Goal: Task Accomplishment & Management: Complete application form

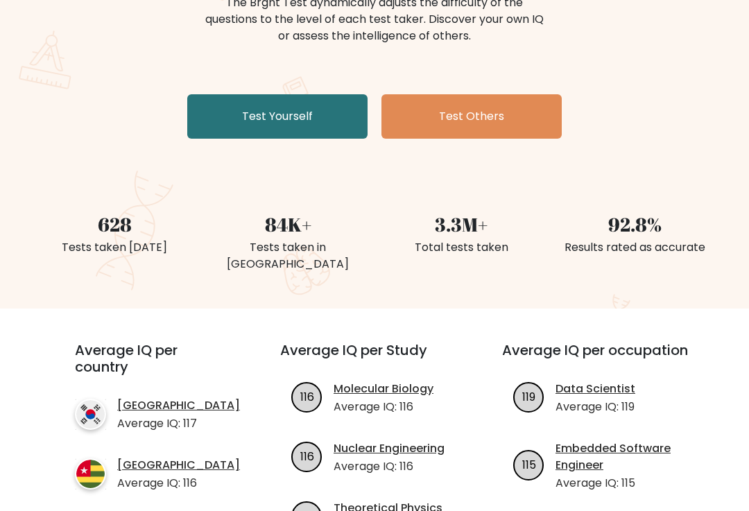
scroll to position [199, 0]
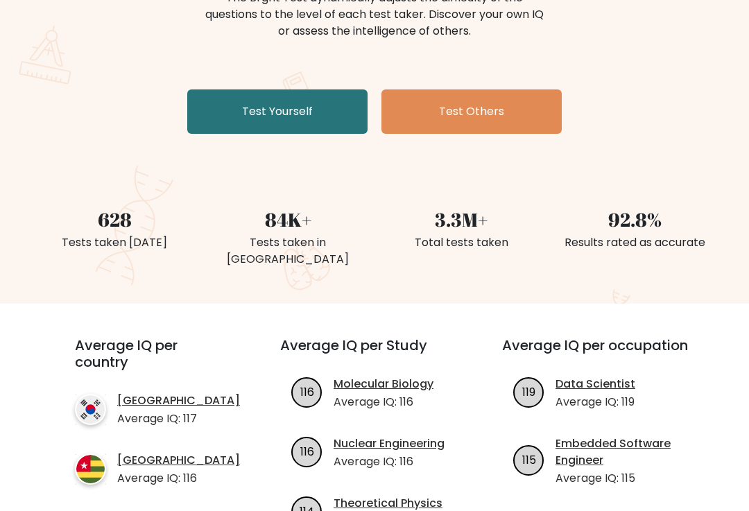
click at [236, 123] on link "Test Yourself" at bounding box center [277, 111] width 180 height 44
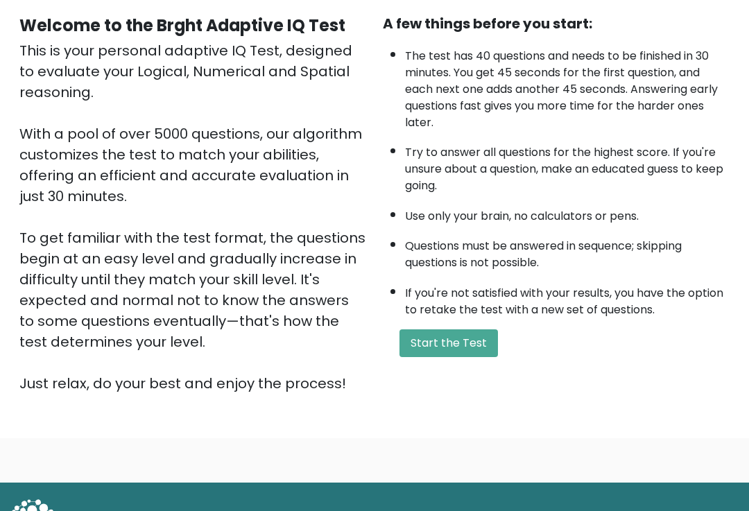
scroll to position [163, 0]
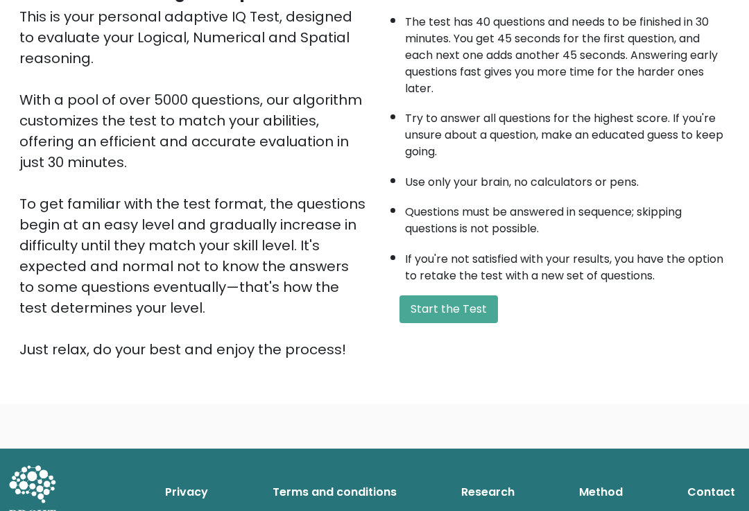
click at [422, 324] on button "Start the Test" at bounding box center [449, 310] width 98 height 28
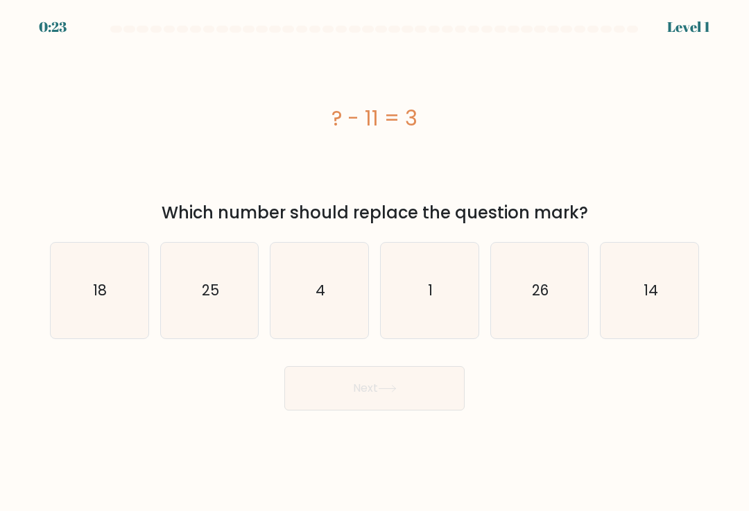
click at [657, 300] on text "14" at bounding box center [650, 290] width 15 height 20
click at [375, 263] on input "f. 14" at bounding box center [375, 259] width 1 height 7
radio input "true"
click at [431, 394] on button "Next" at bounding box center [374, 388] width 180 height 44
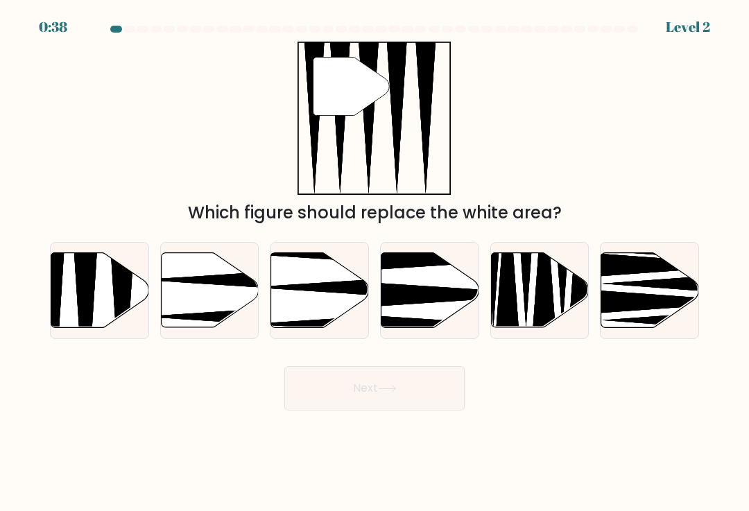
click at [61, 316] on icon at bounding box center [100, 290] width 98 height 75
click at [375, 263] on input "a." at bounding box center [375, 259] width 1 height 7
radio input "true"
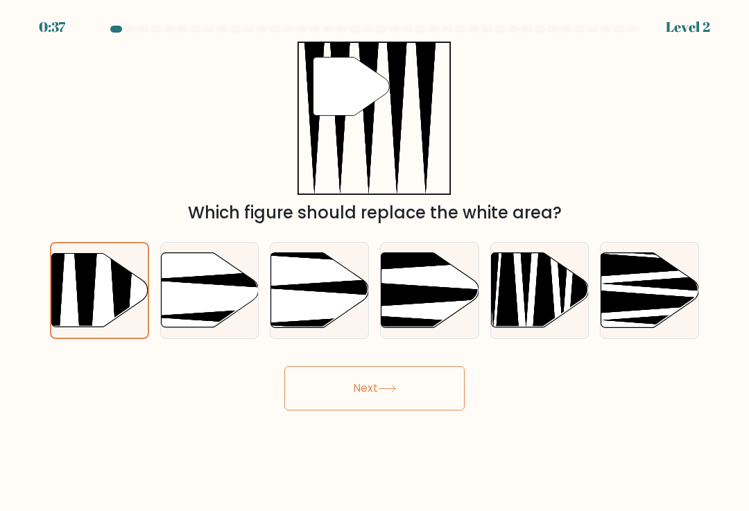
click at [435, 395] on button "Next" at bounding box center [374, 388] width 180 height 44
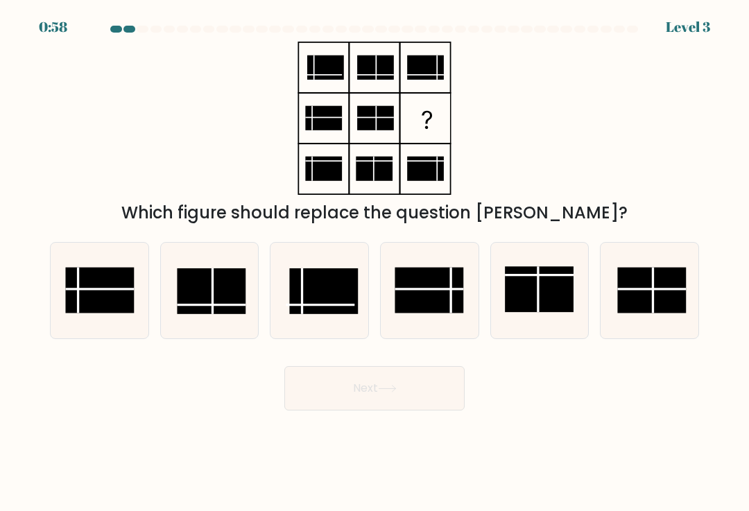
click at [439, 301] on rect at bounding box center [429, 291] width 69 height 46
click at [375, 263] on input "d." at bounding box center [375, 259] width 1 height 7
radio input "true"
click at [438, 407] on button "Next" at bounding box center [374, 388] width 180 height 44
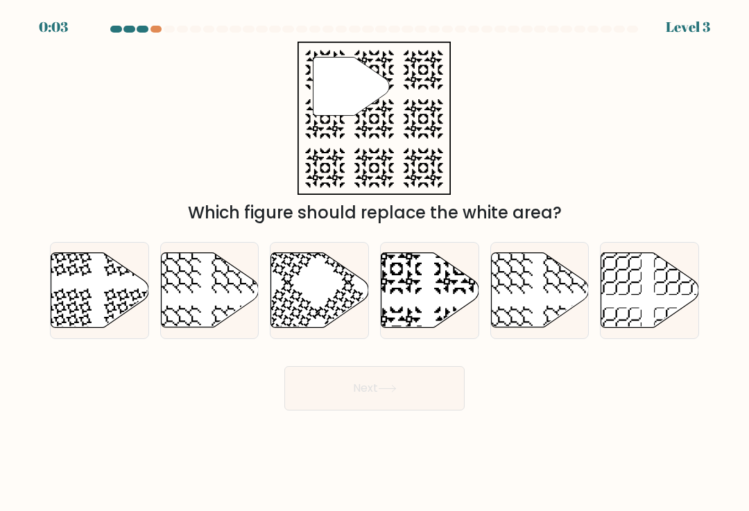
click at [46, 313] on div "a." at bounding box center [99, 290] width 110 height 97
click at [68, 298] on icon at bounding box center [100, 290] width 98 height 75
click at [375, 263] on input "a." at bounding box center [375, 259] width 1 height 7
radio input "true"
click at [22, 267] on form at bounding box center [374, 218] width 749 height 385
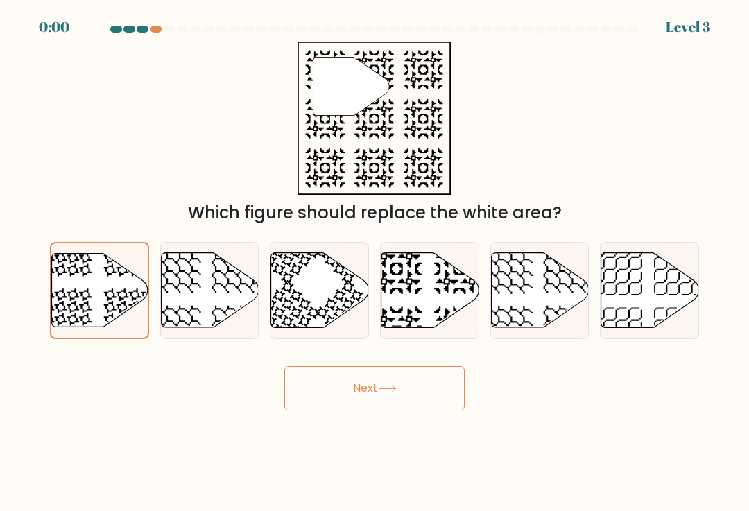
click at [338, 395] on button "Next" at bounding box center [374, 388] width 180 height 44
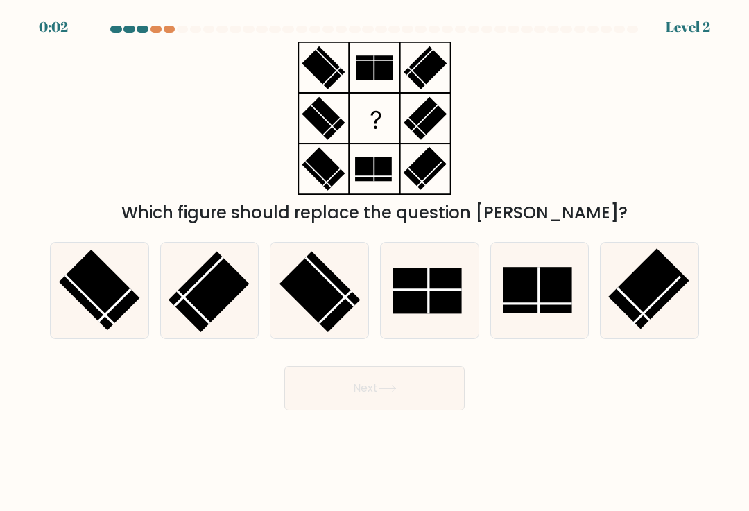
click at [422, 293] on rect at bounding box center [427, 291] width 69 height 46
click at [375, 263] on input "d." at bounding box center [375, 259] width 1 height 7
radio input "true"
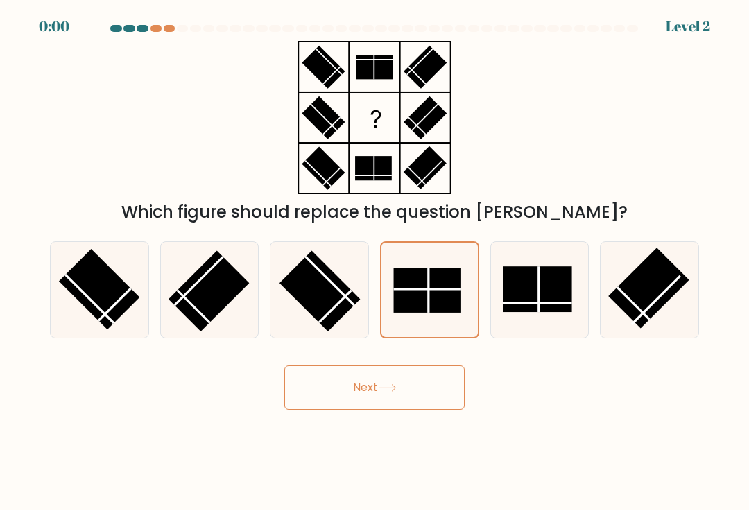
scroll to position [23, 0]
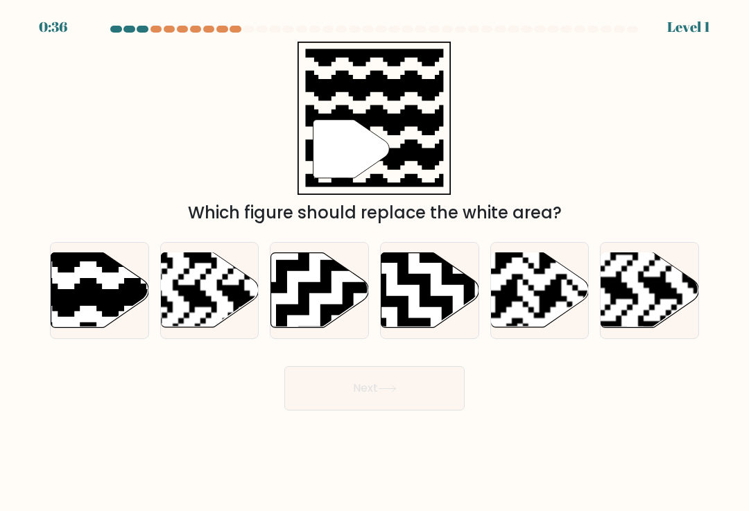
click at [60, 297] on icon at bounding box center [129, 250] width 177 height 177
click at [375, 263] on input "a." at bounding box center [375, 259] width 1 height 7
radio input "true"
click at [76, 304] on icon at bounding box center [129, 251] width 175 height 175
click at [375, 263] on input "a." at bounding box center [375, 259] width 1 height 7
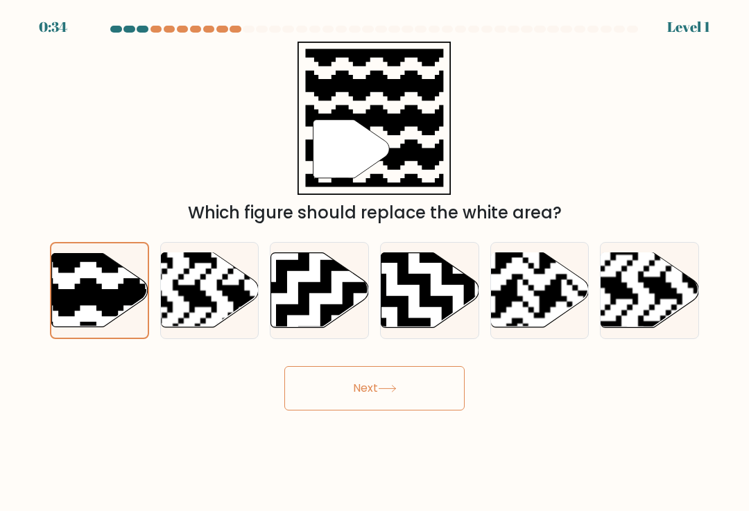
click at [328, 388] on button "Next" at bounding box center [374, 388] width 180 height 44
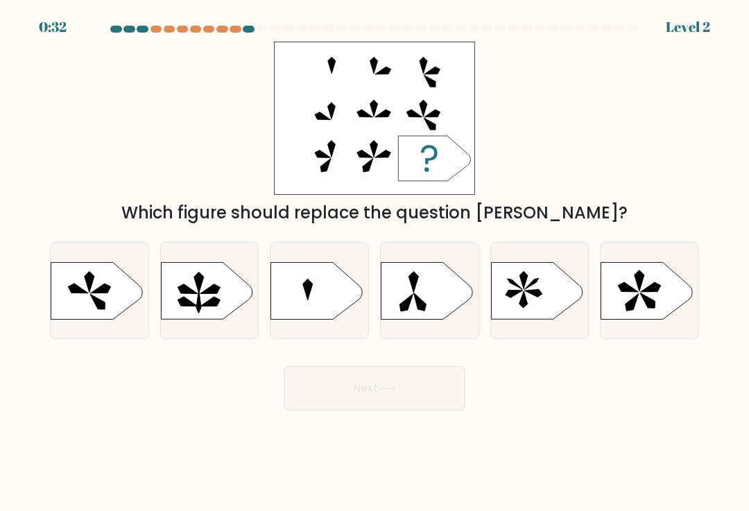
click at [518, 298] on icon at bounding box center [514, 294] width 17 height 8
click at [375, 263] on input "e." at bounding box center [375, 259] width 1 height 7
radio input "true"
click at [343, 404] on button "Next" at bounding box center [374, 388] width 180 height 44
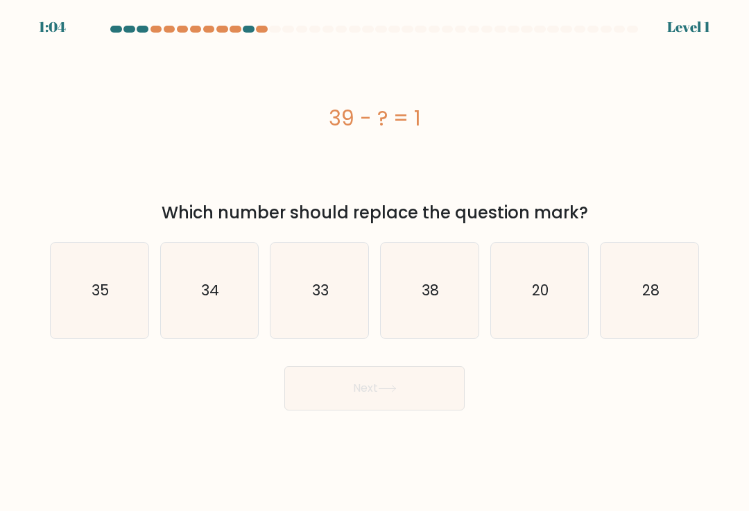
click at [419, 291] on icon "38" at bounding box center [429, 291] width 96 height 96
click at [375, 263] on input "d. 38" at bounding box center [375, 259] width 1 height 7
radio input "true"
click at [336, 403] on button "Next" at bounding box center [374, 388] width 180 height 44
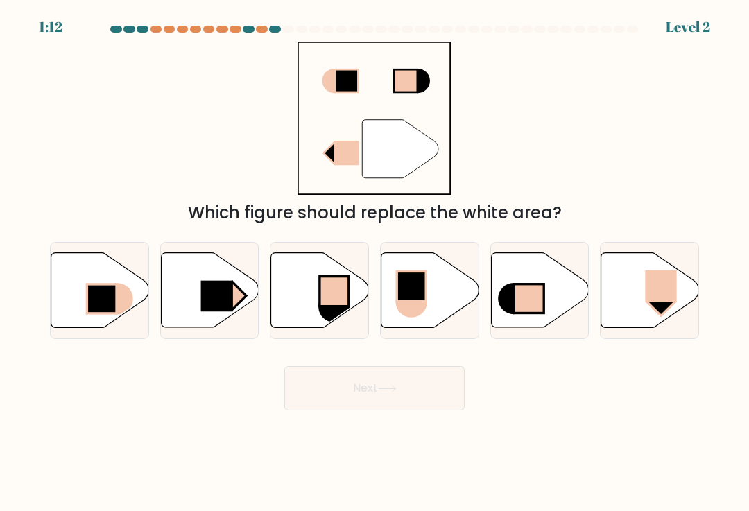
click at [196, 307] on icon at bounding box center [210, 290] width 98 height 75
click at [375, 263] on input "b." at bounding box center [375, 259] width 1 height 7
radio input "true"
click at [329, 411] on button "Next" at bounding box center [374, 388] width 180 height 44
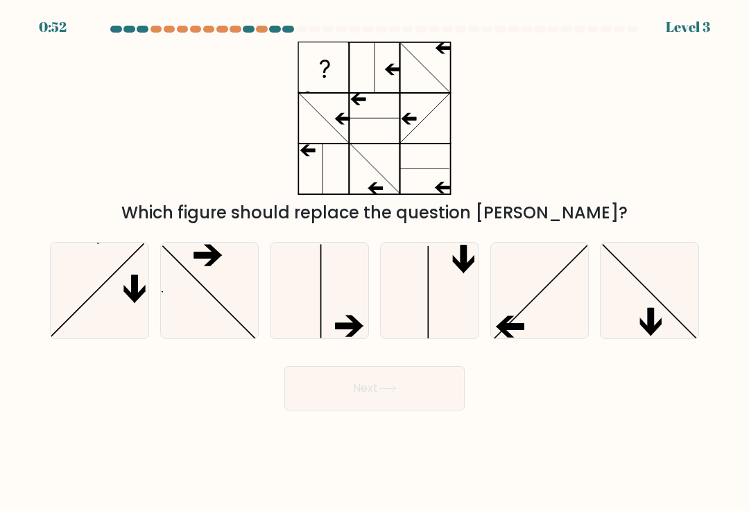
click at [92, 326] on icon at bounding box center [99, 291] width 96 height 96
click at [375, 263] on input "a." at bounding box center [375, 259] width 1 height 7
radio input "true"
click at [334, 399] on button "Next" at bounding box center [374, 388] width 180 height 44
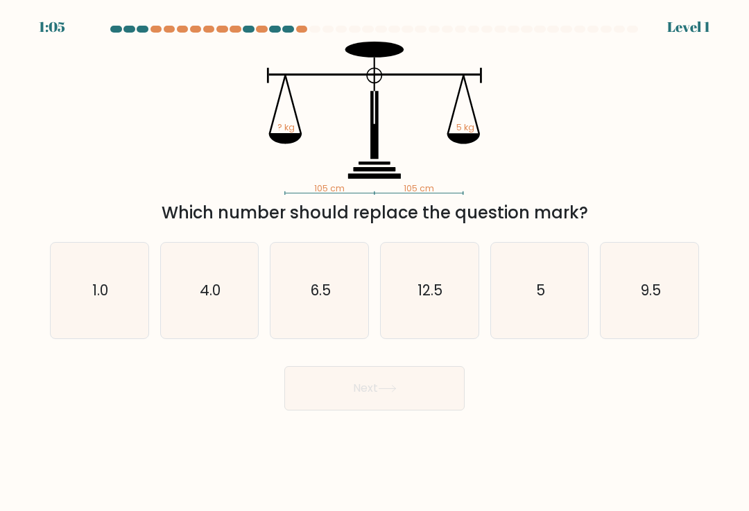
click at [531, 298] on icon "5" at bounding box center [540, 291] width 96 height 96
click at [375, 263] on input "e. 5" at bounding box center [375, 259] width 1 height 7
radio input "true"
click at [325, 401] on button "Next" at bounding box center [374, 388] width 180 height 44
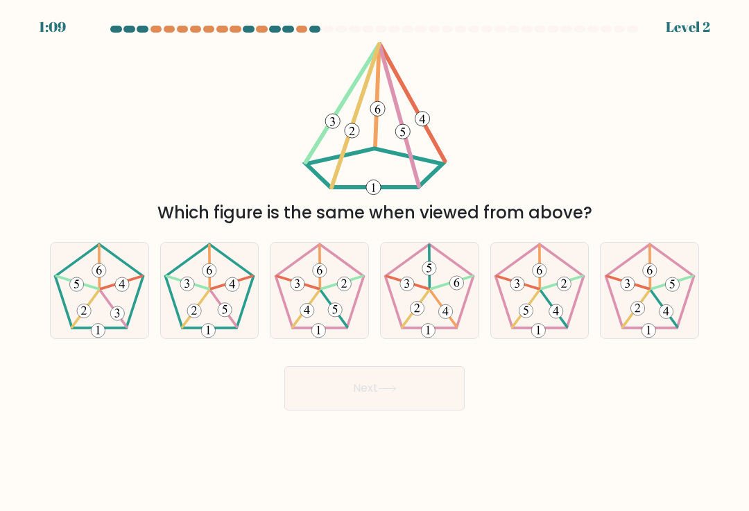
click at [645, 307] on icon at bounding box center [650, 291] width 96 height 96
click at [375, 263] on input "f." at bounding box center [375, 259] width 1 height 7
radio input "true"
click at [327, 393] on button "Next" at bounding box center [374, 388] width 180 height 44
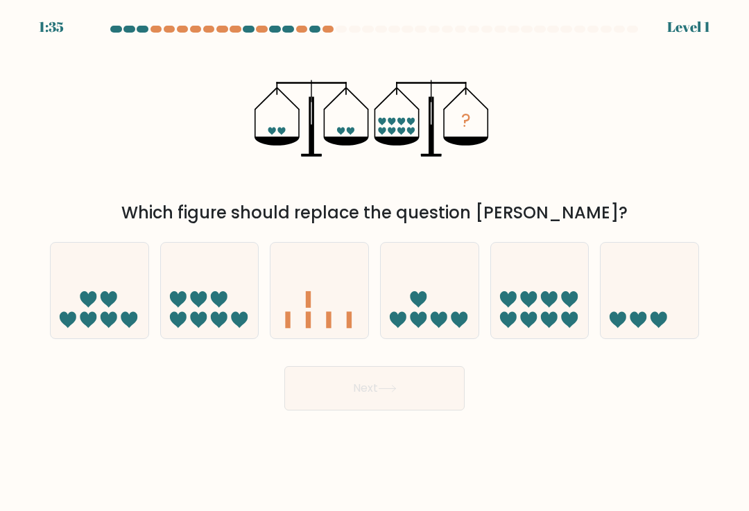
click at [535, 312] on icon at bounding box center [540, 290] width 98 height 81
click at [375, 263] on input "e." at bounding box center [375, 259] width 1 height 7
radio input "true"
click at [311, 396] on button "Next" at bounding box center [374, 388] width 180 height 44
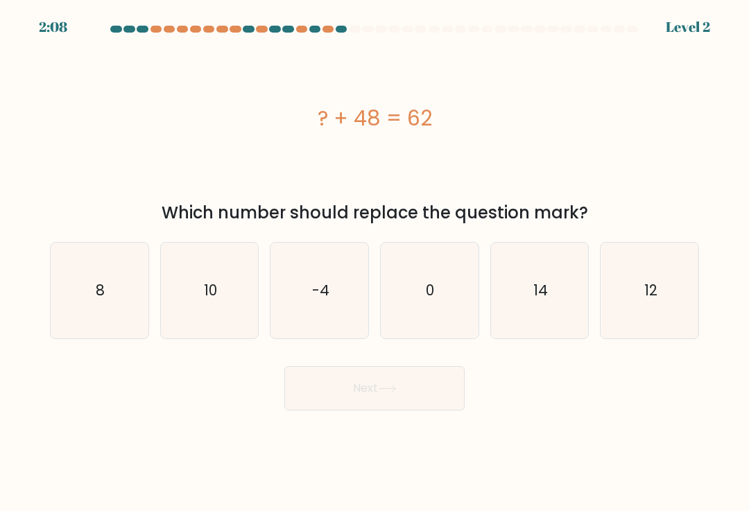
click at [532, 306] on icon "14" at bounding box center [540, 291] width 96 height 96
click at [375, 263] on input "e. 14" at bounding box center [375, 259] width 1 height 7
radio input "true"
click at [329, 397] on button "Next" at bounding box center [374, 388] width 180 height 44
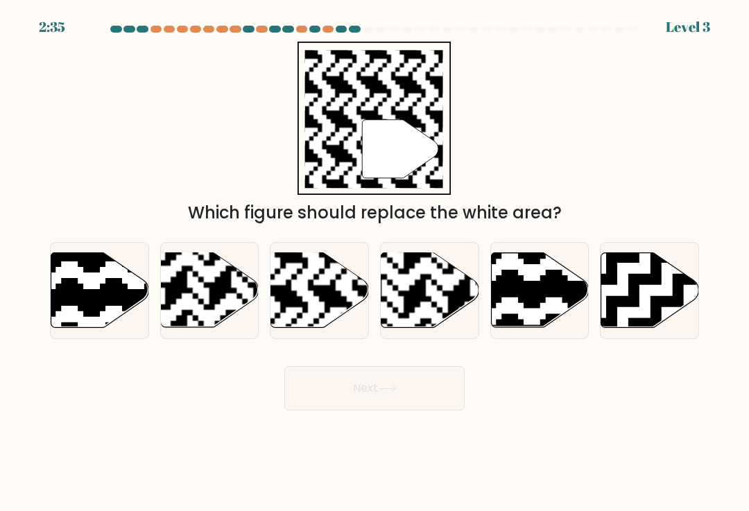
click at [299, 303] on rect at bounding box center [286, 252] width 177 height 177
click at [375, 263] on input "c." at bounding box center [375, 259] width 1 height 7
radio input "true"
click at [302, 388] on button "Next" at bounding box center [374, 388] width 180 height 44
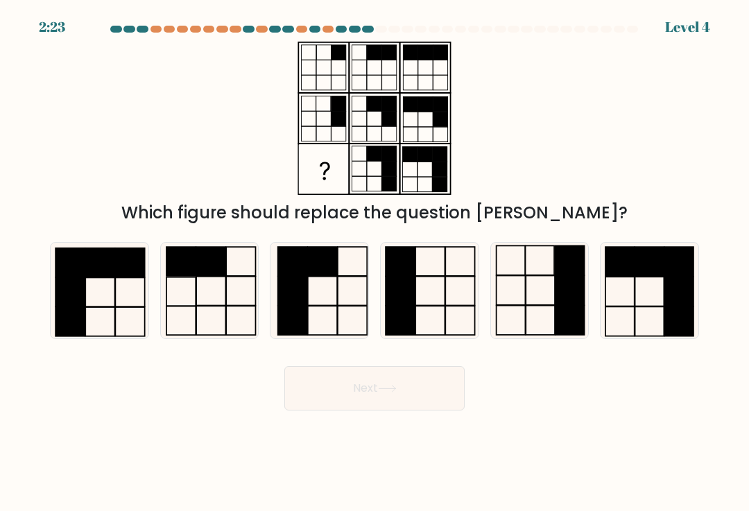
click at [578, 317] on rect at bounding box center [570, 320] width 29 height 29
click at [375, 263] on input "e." at bounding box center [375, 259] width 1 height 7
radio input "true"
click at [421, 400] on button "Next" at bounding box center [374, 388] width 180 height 44
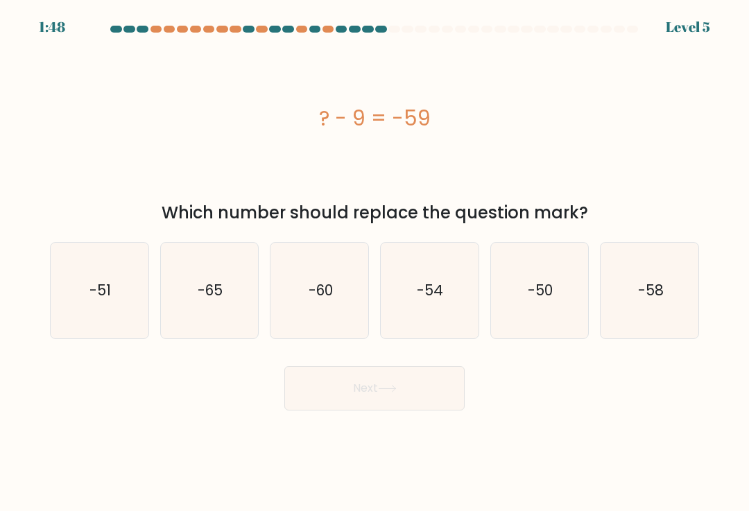
click at [200, 300] on text "-65" at bounding box center [210, 290] width 25 height 20
click at [375, 263] on input "b. -65" at bounding box center [375, 259] width 1 height 7
radio input "true"
click at [322, 390] on button "Next" at bounding box center [374, 388] width 180 height 44
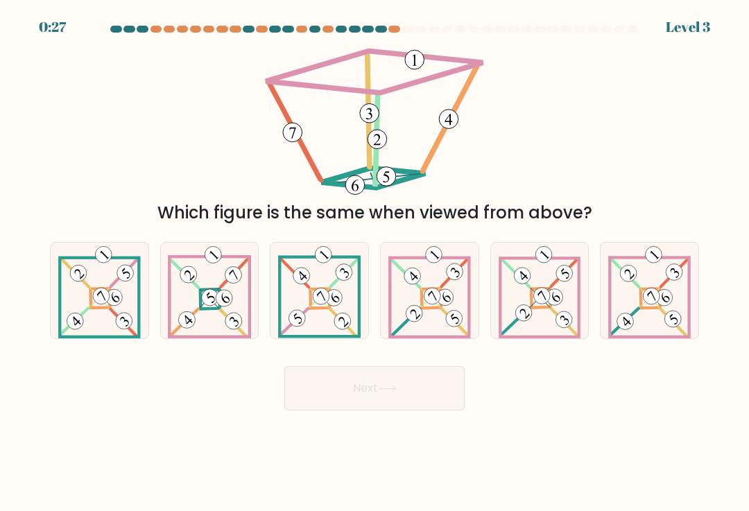
click at [94, 325] on icon at bounding box center [99, 291] width 82 height 96
click at [375, 263] on input "a." at bounding box center [375, 259] width 1 height 7
radio input "true"
click at [89, 310] on icon at bounding box center [99, 290] width 81 height 94
click at [375, 263] on input "a." at bounding box center [375, 259] width 1 height 7
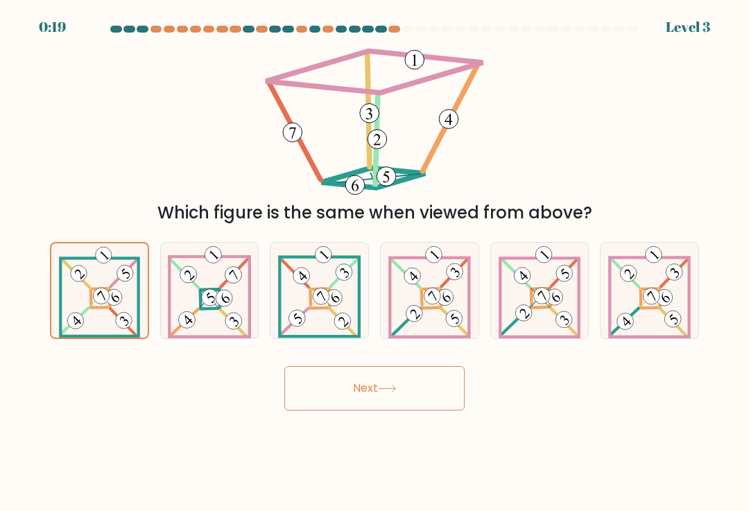
click at [345, 404] on button "Next" at bounding box center [374, 388] width 180 height 44
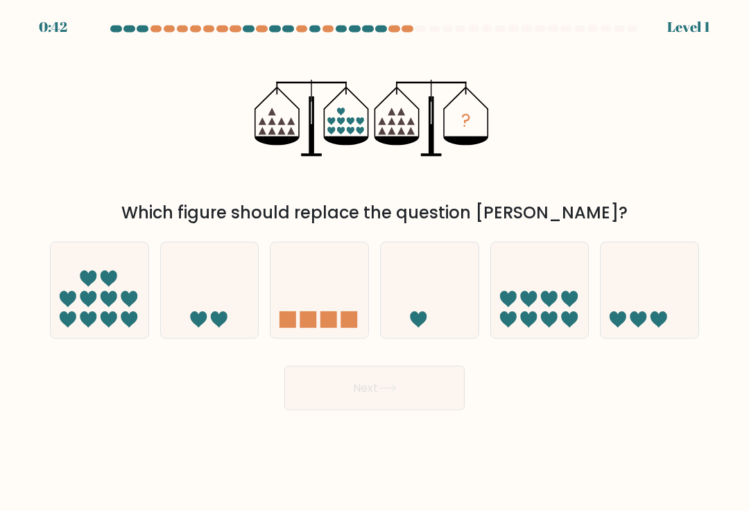
scroll to position [3, 0]
click at [85, 320] on icon at bounding box center [88, 320] width 17 height 17
click at [375, 263] on input "a." at bounding box center [375, 259] width 1 height 7
radio input "true"
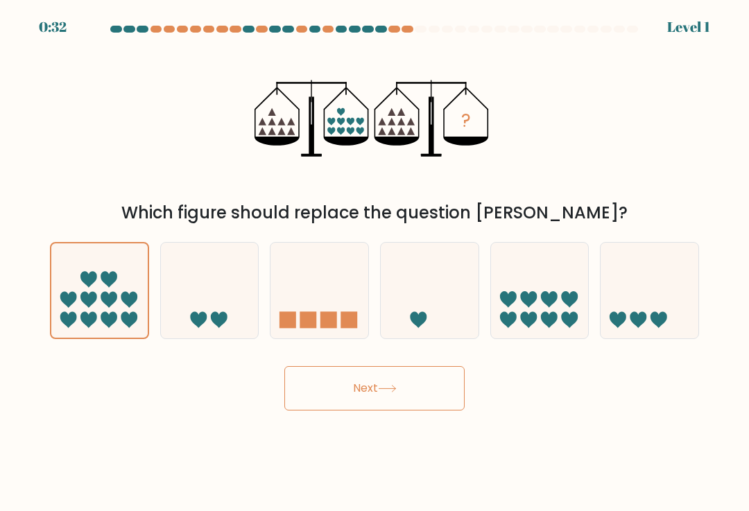
click at [322, 401] on button "Next" at bounding box center [374, 388] width 180 height 44
